Goal: Information Seeking & Learning: Learn about a topic

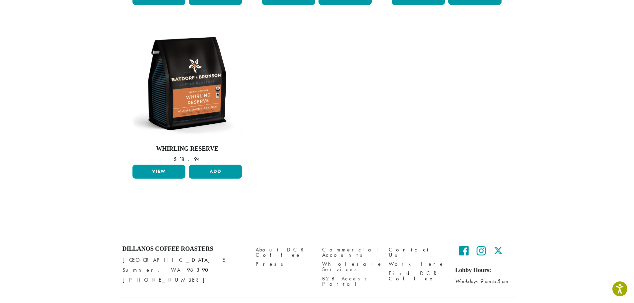
scroll to position [576, 0]
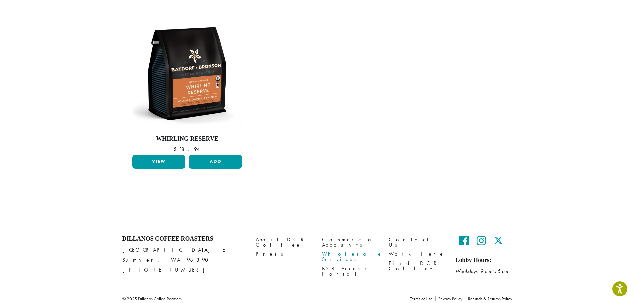
click at [349, 250] on link "Wholesale Services" at bounding box center [350, 257] width 57 height 14
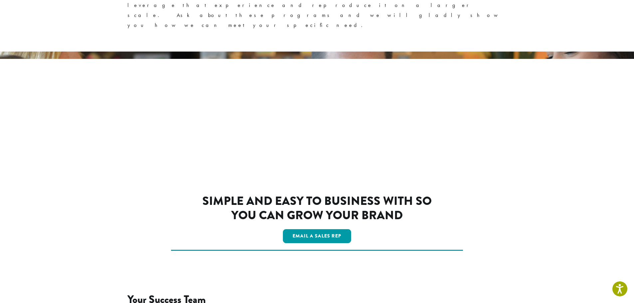
scroll to position [1108, 0]
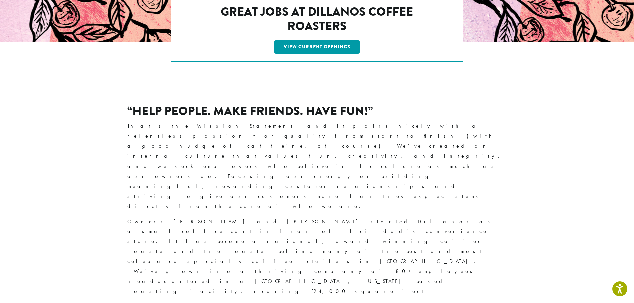
scroll to position [233, 0]
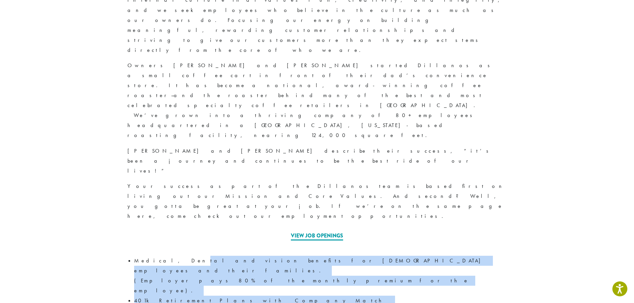
drag, startPoint x: 162, startPoint y: 112, endPoint x: 224, endPoint y: 267, distance: 167.5
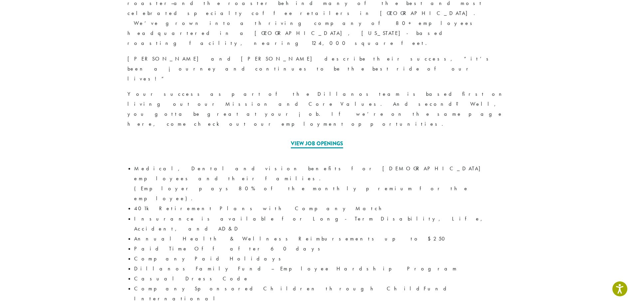
scroll to position [326, 0]
